Goal: Task Accomplishment & Management: Manage account settings

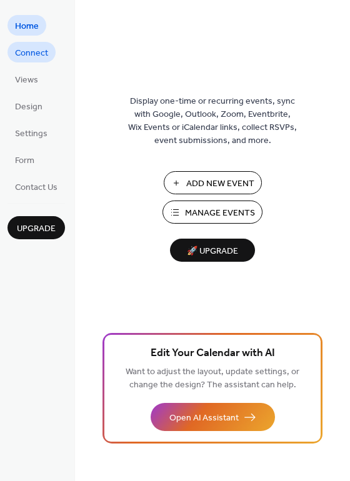
click at [31, 57] on span "Connect" at bounding box center [31, 53] width 33 height 13
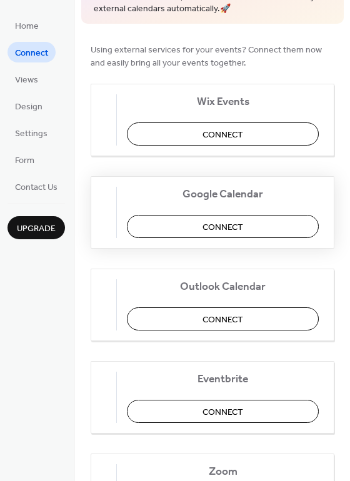
scroll to position [113, 0]
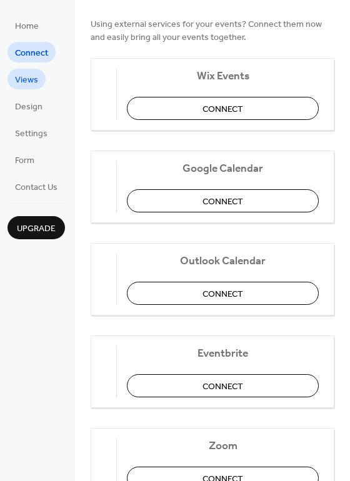
click at [31, 80] on span "Views" at bounding box center [26, 80] width 23 height 13
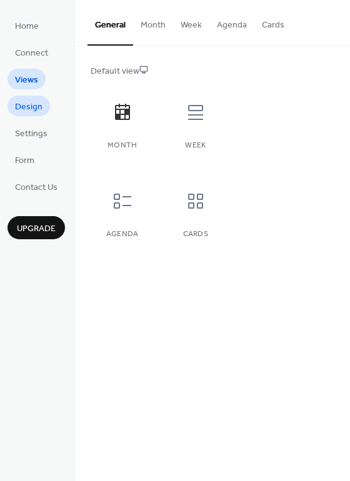
click at [29, 104] on span "Design" at bounding box center [28, 107] width 27 height 13
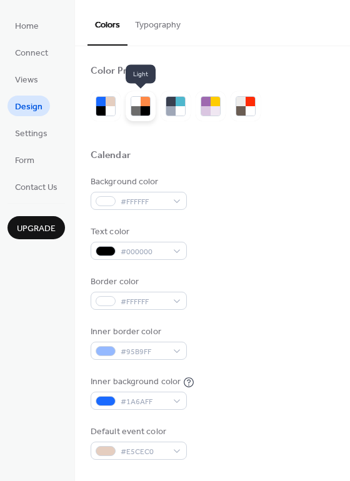
click at [137, 100] on div at bounding box center [135, 101] width 9 height 9
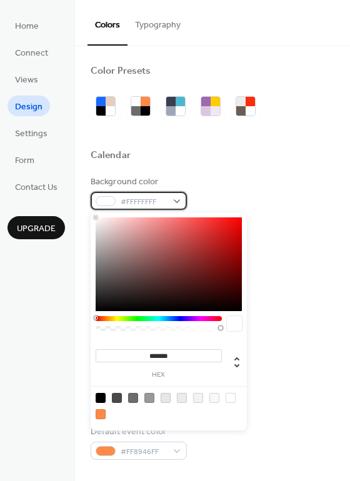
click at [177, 200] on div "#FFFFFFFF" at bounding box center [139, 201] width 96 height 18
click at [214, 398] on div at bounding box center [214, 398] width 10 height 10
type input "*******"
click at [177, 200] on div "#F8F8F8FF" at bounding box center [139, 201] width 96 height 18
click at [247, 167] on div at bounding box center [213, 171] width 244 height 10
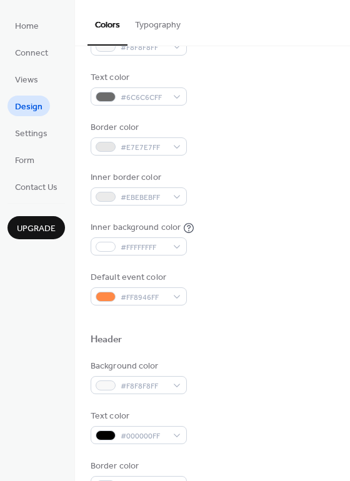
scroll to position [170, 0]
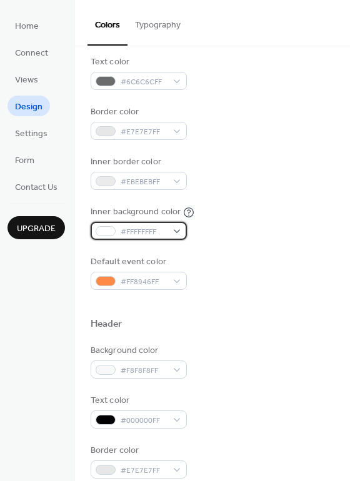
click at [177, 230] on div "#FFFFFFFF" at bounding box center [139, 231] width 96 height 18
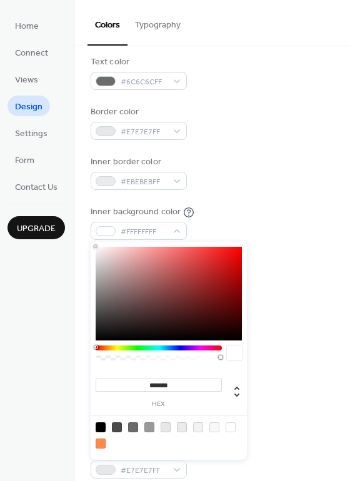
click at [214, 426] on div at bounding box center [214, 427] width 10 height 10
type input "*******"
click at [283, 199] on div "Background color #F8F8F8FF Text color #6C6C6CFF Border color #E7E7E7FF Inner bo…" at bounding box center [213, 148] width 244 height 284
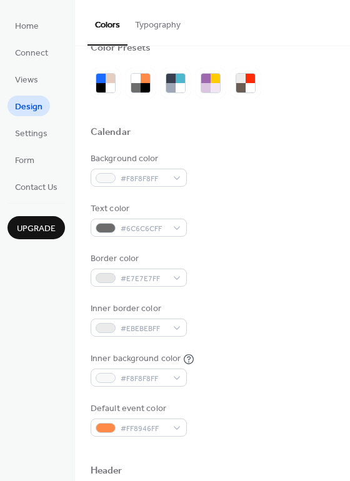
scroll to position [0, 0]
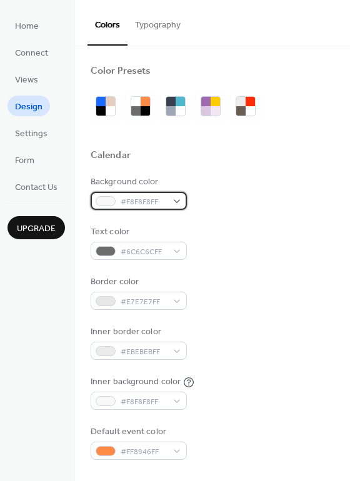
click at [174, 198] on div "#F8F8F8FF" at bounding box center [139, 201] width 96 height 18
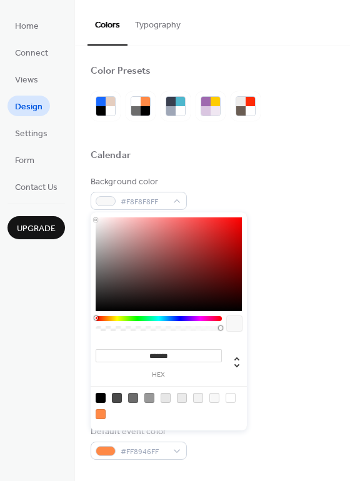
click at [150, 397] on div at bounding box center [149, 398] width 10 height 10
type input "*******"
click at [282, 342] on div "Inner border color #EBEBEBFF" at bounding box center [213, 342] width 244 height 34
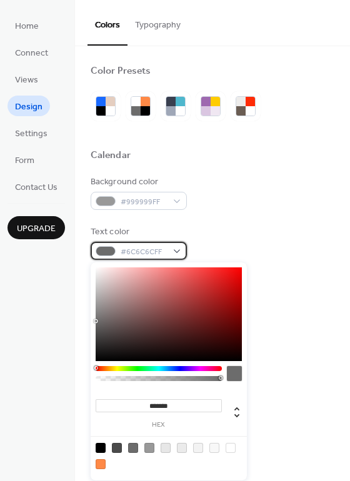
click at [177, 250] on div "#6C6C6CFF" at bounding box center [139, 251] width 96 height 18
click at [215, 447] on div at bounding box center [214, 448] width 10 height 10
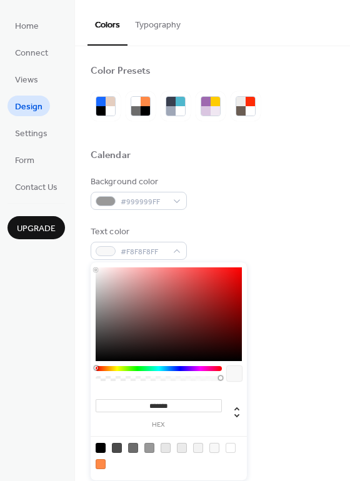
click at [100, 445] on div at bounding box center [101, 448] width 10 height 10
type input "*******"
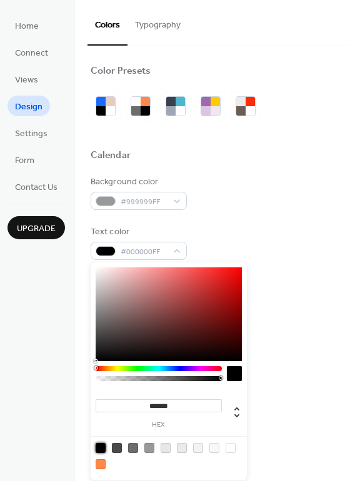
click at [284, 221] on div "Background color #999999FF Text color #000000FF Border color #E7E7E7FF Inner bo…" at bounding box center [213, 318] width 244 height 284
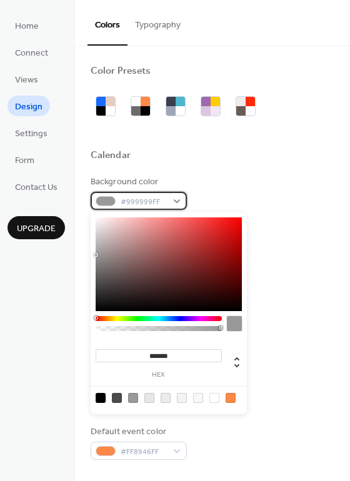
click at [175, 199] on div "#999999FF" at bounding box center [139, 201] width 96 height 18
click at [183, 397] on div at bounding box center [182, 398] width 10 height 10
type input "*******"
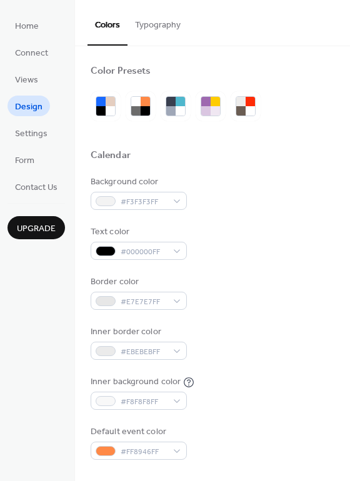
click at [284, 200] on div "Background color #F3F3F3FF" at bounding box center [213, 193] width 244 height 34
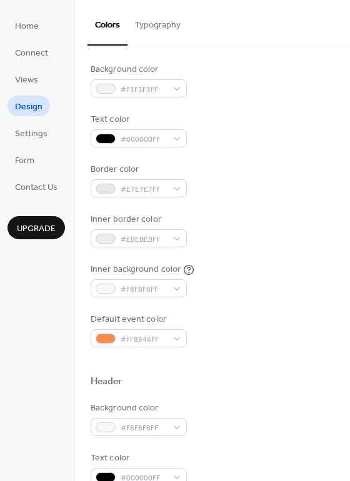
scroll to position [113, 0]
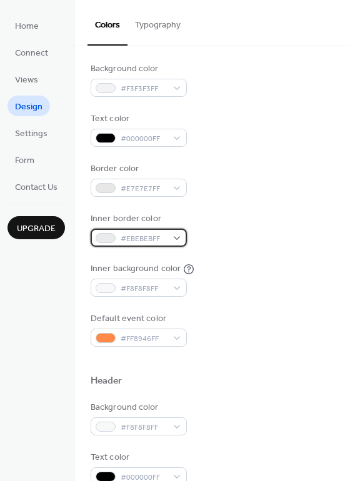
click at [175, 235] on div "#EBEBEBFF" at bounding box center [139, 238] width 96 height 18
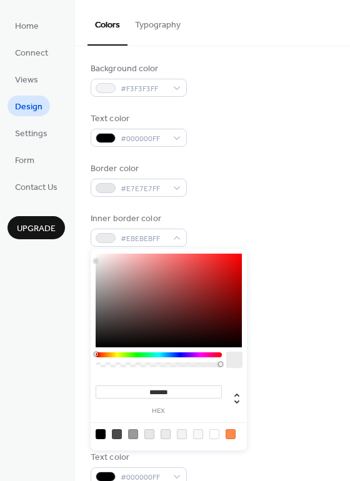
click at [149, 434] on div at bounding box center [149, 434] width 10 height 10
type input "*******"
click at [313, 273] on div "Inner background color #F8F8F8FF" at bounding box center [213, 279] width 244 height 34
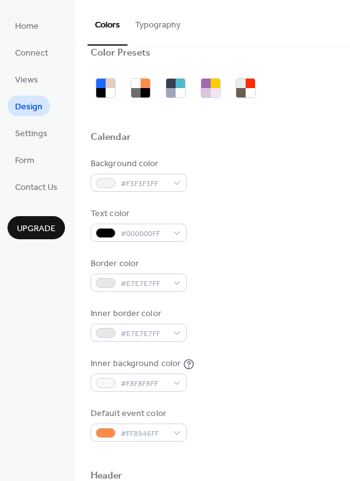
scroll to position [0, 0]
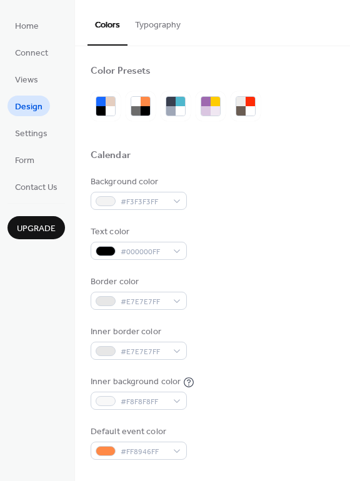
click at [154, 21] on button "Typography" at bounding box center [157, 22] width 61 height 44
